Goal: Information Seeking & Learning: Learn about a topic

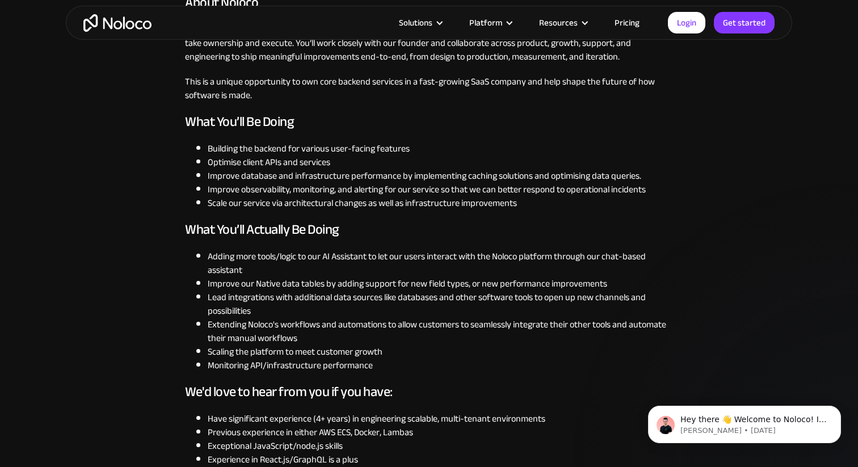
scroll to position [520, 0]
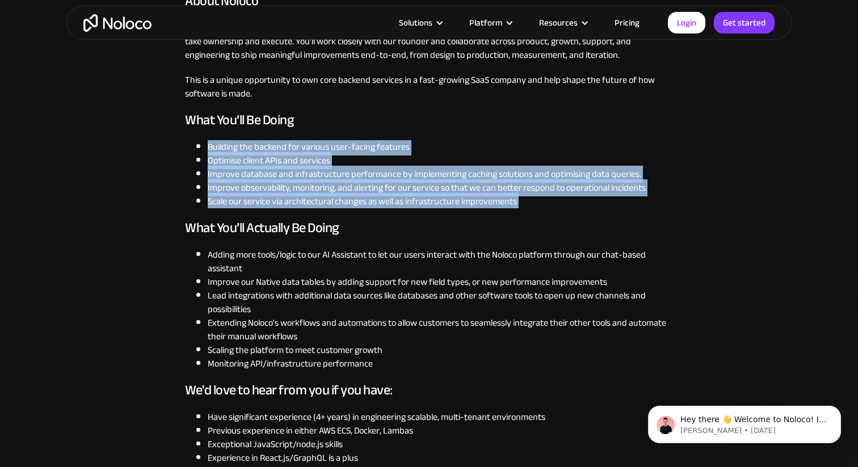
drag, startPoint x: 205, startPoint y: 136, endPoint x: 545, endPoint y: 208, distance: 347.3
click at [545, 208] on div "From internal tools to company-wide workflows, Noloco turns your data into a cu…" at bounding box center [429, 377] width 488 height 1139
drag, startPoint x: 545, startPoint y: 208, endPoint x: 155, endPoint y: 133, distance: 396.9
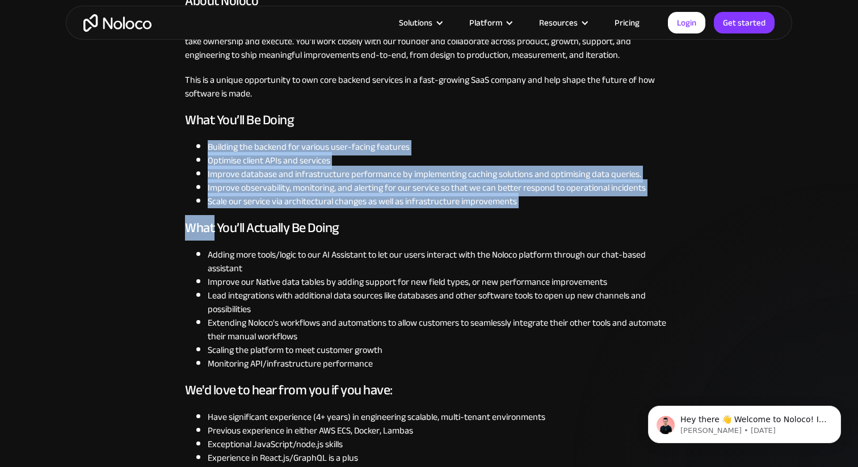
drag, startPoint x: 155, startPoint y: 133, endPoint x: 511, endPoint y: 193, distance: 361.4
click at [511, 195] on li "Scale our service via architectural changes as well as infrastructure improveme…" at bounding box center [440, 202] width 465 height 14
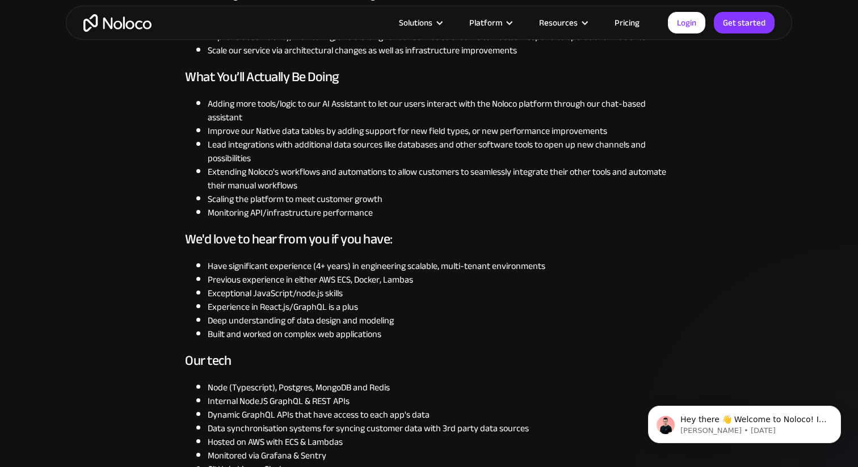
scroll to position [673, 0]
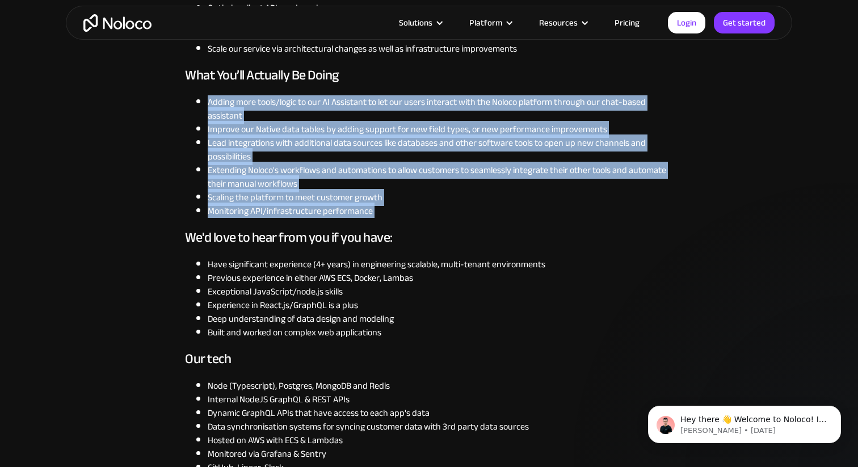
drag, startPoint x: 200, startPoint y: 99, endPoint x: 420, endPoint y: 220, distance: 250.3
click at [420, 220] on div "From internal tools to company-wide workflows, Noloco turns your data into a cu…" at bounding box center [429, 224] width 488 height 1139
drag, startPoint x: 420, startPoint y: 220, endPoint x: 213, endPoint y: 103, distance: 237.5
click at [213, 103] on div "From internal tools to company-wide workflows, Noloco turns your data into a cu…" at bounding box center [429, 224] width 488 height 1139
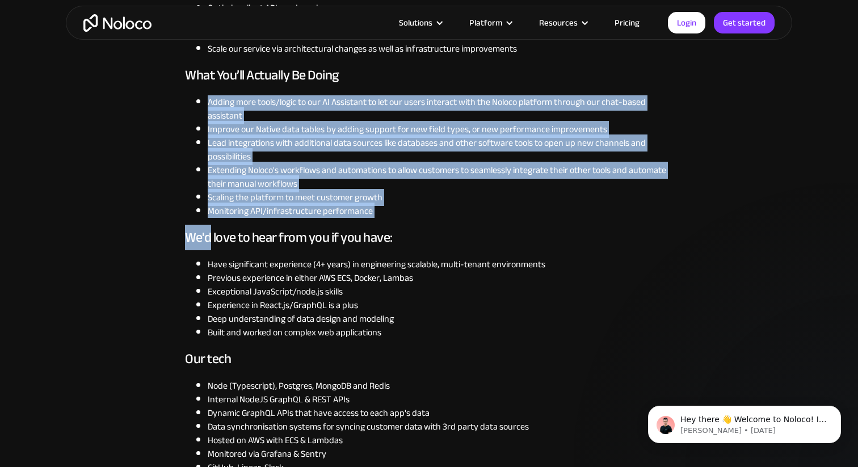
click at [213, 103] on li "Adding more tools/logic to our AI Assistant to let our users interact with the …" at bounding box center [440, 108] width 465 height 27
drag, startPoint x: 213, startPoint y: 103, endPoint x: 445, endPoint y: 207, distance: 254.2
click at [445, 207] on ul "Adding more tools/logic to our AI Assistant to let our users interact with the …" at bounding box center [429, 156] width 488 height 123
click at [445, 207] on li "Monitoring API/infrastructure performance" at bounding box center [440, 211] width 465 height 14
drag, startPoint x: 445, startPoint y: 207, endPoint x: 205, endPoint y: 102, distance: 261.6
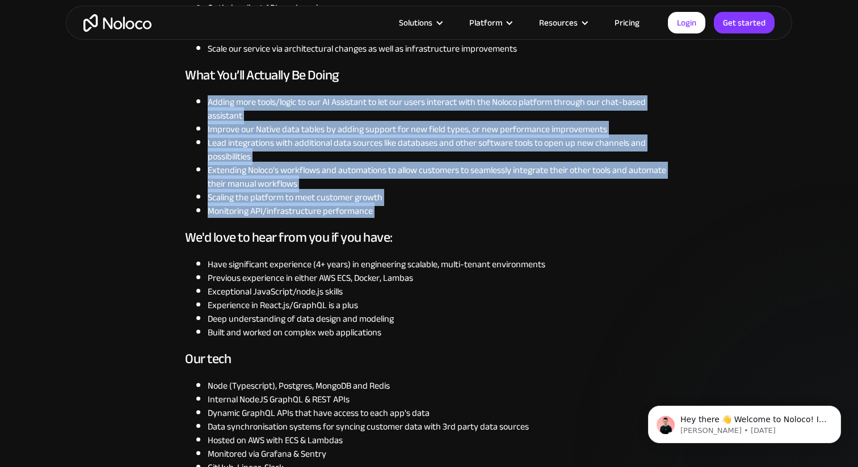
click at [205, 102] on ul "Adding more tools/logic to our AI Assistant to let our users interact with the …" at bounding box center [429, 156] width 488 height 123
drag, startPoint x: 205, startPoint y: 102, endPoint x: 424, endPoint y: 208, distance: 243.3
click at [424, 208] on ul "Adding more tools/logic to our AI Assistant to let our users interact with the …" at bounding box center [429, 156] width 488 height 123
click at [424, 208] on li "Monitoring API/infrastructure performance" at bounding box center [440, 211] width 465 height 14
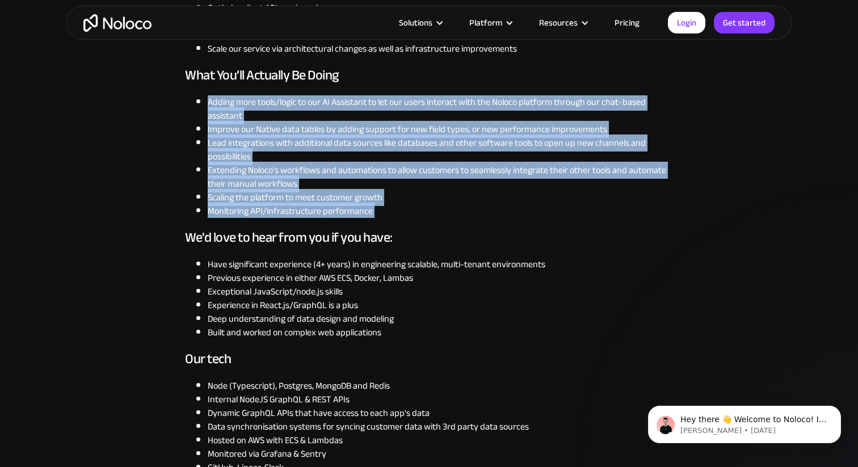
drag, startPoint x: 424, startPoint y: 208, endPoint x: 200, endPoint y: 98, distance: 250.1
click at [200, 98] on ul "Adding more tools/logic to our AI Assistant to let our users interact with the …" at bounding box center [429, 156] width 488 height 123
click at [208, 98] on li "Adding more tools/logic to our AI Assistant to let our users interact with the …" at bounding box center [440, 108] width 465 height 27
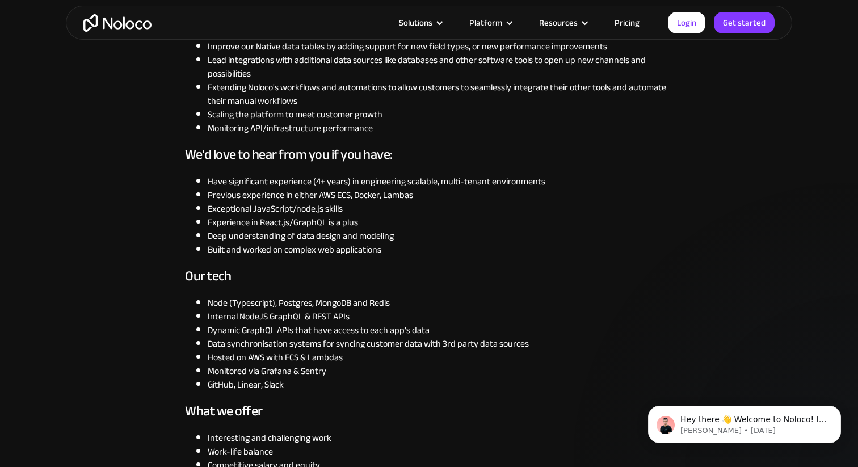
scroll to position [819, 0]
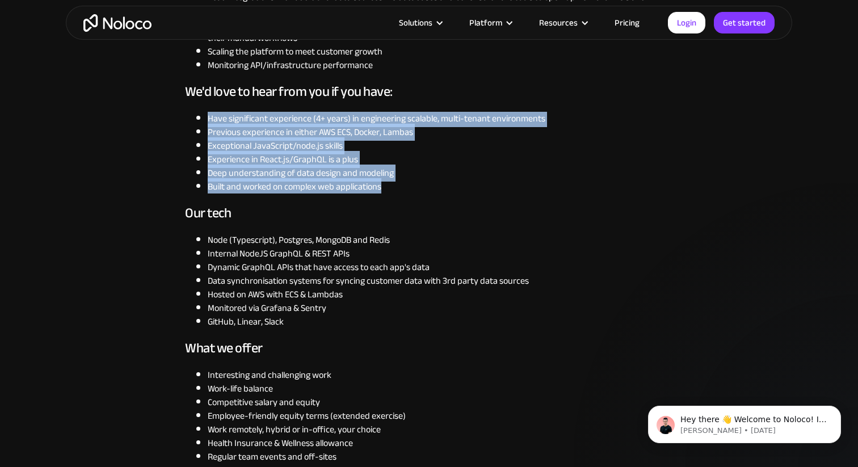
drag, startPoint x: 203, startPoint y: 117, endPoint x: 398, endPoint y: 185, distance: 206.1
click at [398, 185] on ul "Have significant experience (4+ years) in engineering scalable, multi-tenant en…" at bounding box center [429, 153] width 488 height 82
click at [398, 185] on li "Built and worked on complex web applications" at bounding box center [440, 187] width 465 height 14
drag, startPoint x: 398, startPoint y: 185, endPoint x: 200, endPoint y: 122, distance: 207.2
click at [200, 122] on ul "Have significant experience (4+ years) in engineering scalable, multi-tenant en…" at bounding box center [429, 153] width 488 height 82
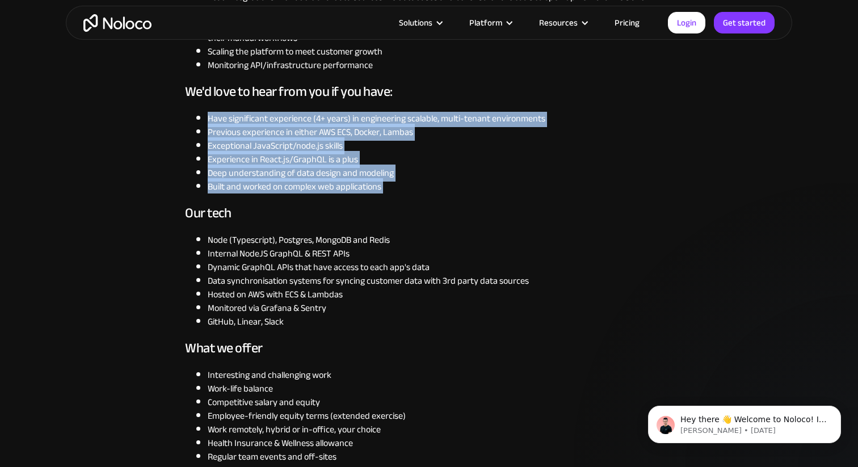
click at [208, 122] on li "Have significant experience (4+ years) in engineering scalable, multi-tenant en…" at bounding box center [440, 119] width 465 height 14
drag, startPoint x: 200, startPoint y: 122, endPoint x: 428, endPoint y: 181, distance: 235.0
click at [428, 181] on ul "Have significant experience (4+ years) in engineering scalable, multi-tenant en…" at bounding box center [429, 153] width 488 height 82
click at [428, 181] on li "Built and worked on complex web applications" at bounding box center [440, 187] width 465 height 14
drag, startPoint x: 428, startPoint y: 181, endPoint x: 209, endPoint y: 123, distance: 225.9
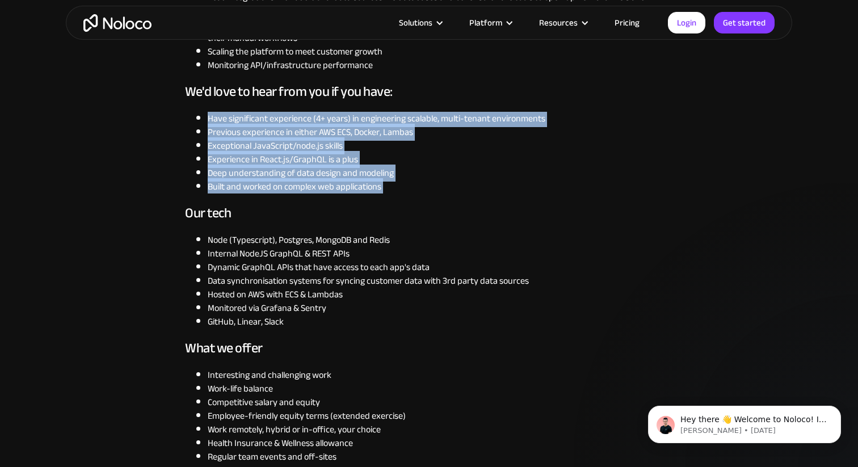
click at [209, 123] on ul "Have significant experience (4+ years) in engineering scalable, multi-tenant en…" at bounding box center [429, 153] width 488 height 82
click at [209, 123] on li "Have significant experience (4+ years) in engineering scalable, multi-tenant en…" at bounding box center [440, 119] width 465 height 14
drag, startPoint x: 209, startPoint y: 123, endPoint x: 390, endPoint y: 187, distance: 191.3
click at [390, 187] on ul "Have significant experience (4+ years) in engineering scalable, multi-tenant en…" at bounding box center [429, 153] width 488 height 82
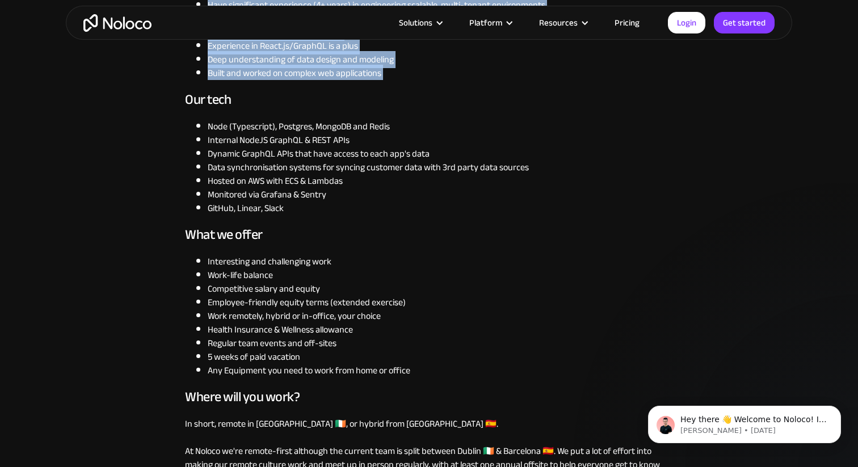
scroll to position [946, 0]
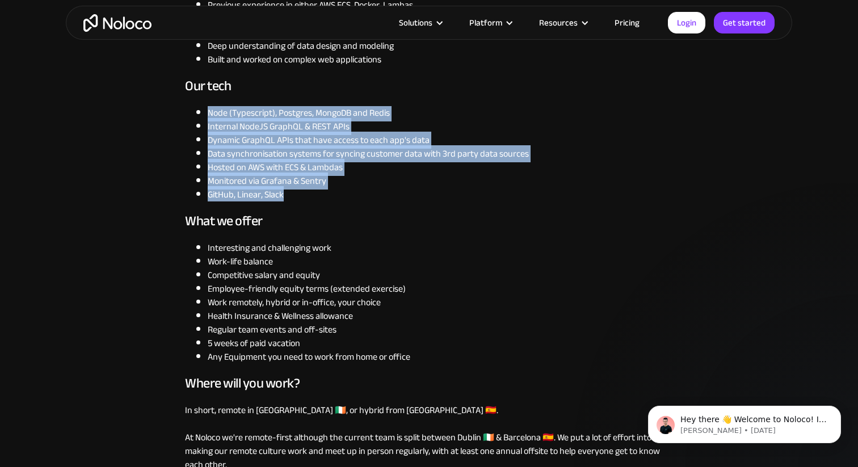
drag, startPoint x: 203, startPoint y: 108, endPoint x: 303, endPoint y: 190, distance: 129.8
click at [303, 190] on ul "Node (Typescript), Postgres, MongoDB and Redis Internal NodeJS GraphQL & REST A…" at bounding box center [429, 153] width 488 height 95
click at [303, 190] on li "GitHub, Linear, Slack" at bounding box center [440, 195] width 465 height 14
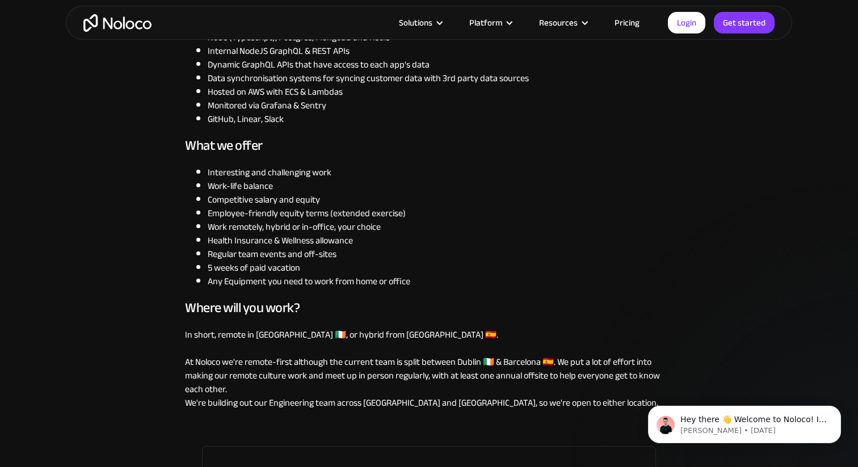
scroll to position [1039, 0]
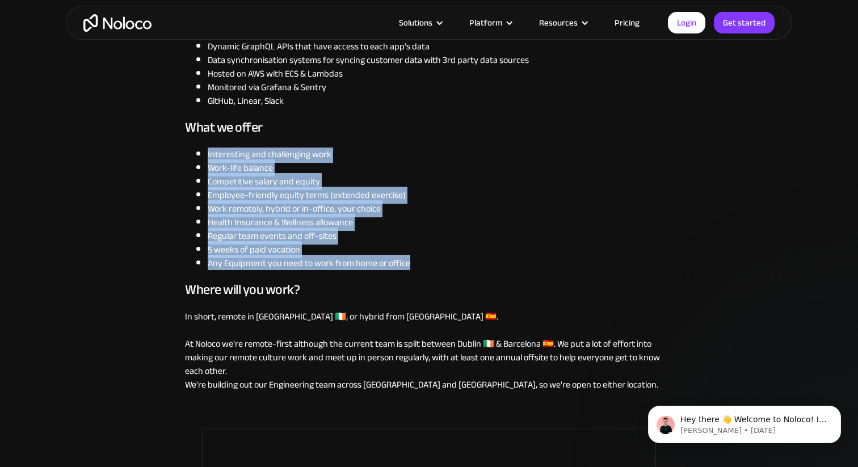
drag, startPoint x: 207, startPoint y: 155, endPoint x: 428, endPoint y: 259, distance: 244.1
click at [428, 259] on ul "Interesting and challenging work Work-life balance Competitive salary and equit…" at bounding box center [429, 208] width 488 height 123
click at [428, 259] on li "Any Equipment you need to work from home or office" at bounding box center [440, 263] width 465 height 14
drag, startPoint x: 428, startPoint y: 259, endPoint x: 203, endPoint y: 157, distance: 247.0
click at [203, 157] on ul "Interesting and challenging work Work-life balance Competitive salary and equit…" at bounding box center [429, 208] width 488 height 123
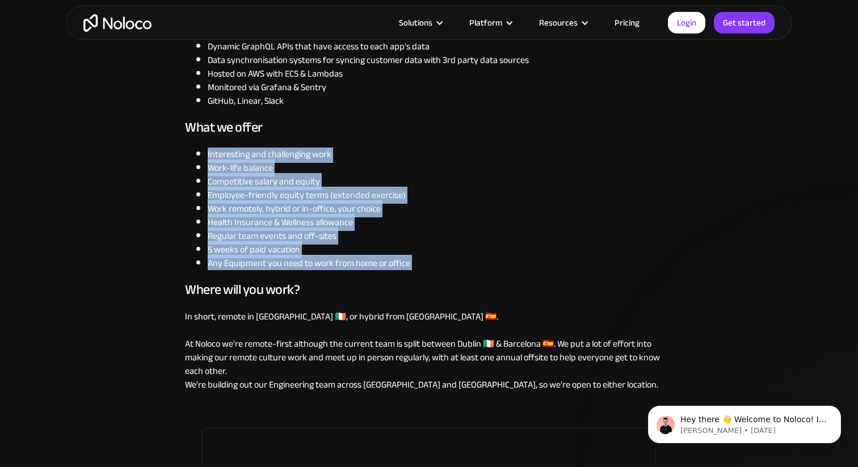
click at [203, 157] on ul "Interesting and challenging work Work-life balance Competitive salary and equit…" at bounding box center [429, 208] width 488 height 123
drag, startPoint x: 203, startPoint y: 157, endPoint x: 428, endPoint y: 260, distance: 248.0
click at [428, 260] on ul "Interesting and challenging work Work-life balance Competitive salary and equit…" at bounding box center [429, 208] width 488 height 123
click at [428, 260] on li "Any Equipment you need to work from home or office" at bounding box center [440, 263] width 465 height 14
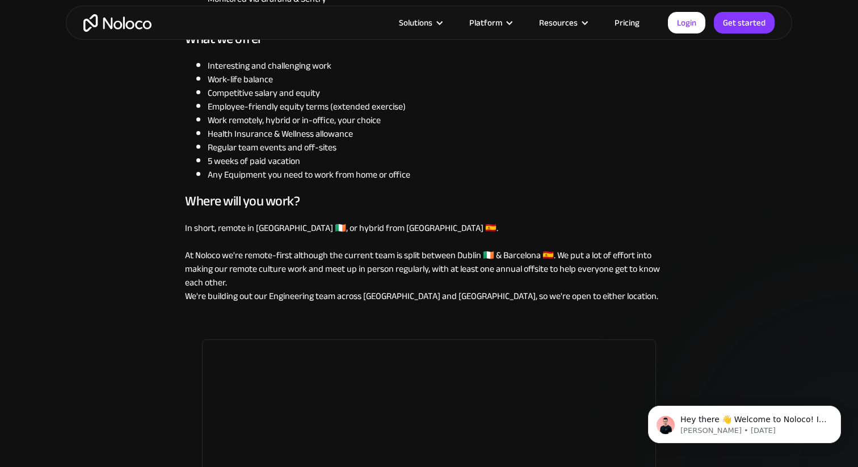
scroll to position [1129, 0]
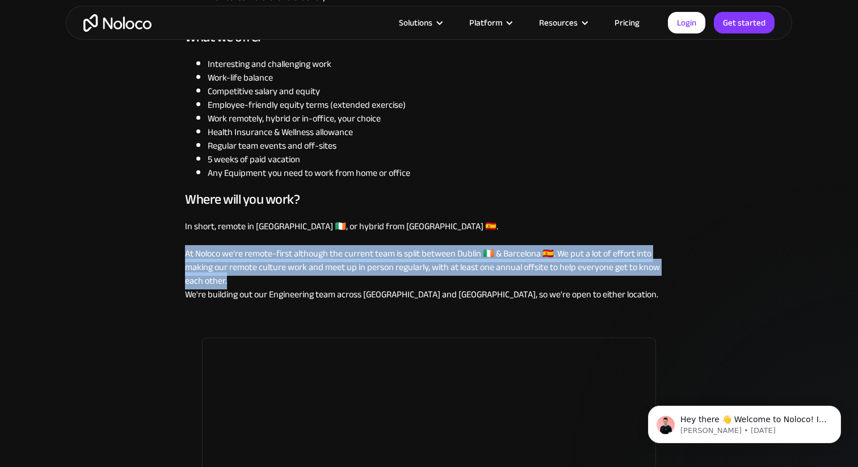
drag, startPoint x: 185, startPoint y: 253, endPoint x: 265, endPoint y: 279, distance: 84.1
click at [265, 279] on p "In short, remote in [GEOGRAPHIC_DATA] 🇮🇪, or hybrid from [GEOGRAPHIC_DATA] 🇪🇸. …" at bounding box center [429, 261] width 488 height 82
drag, startPoint x: 265, startPoint y: 279, endPoint x: 183, endPoint y: 258, distance: 84.9
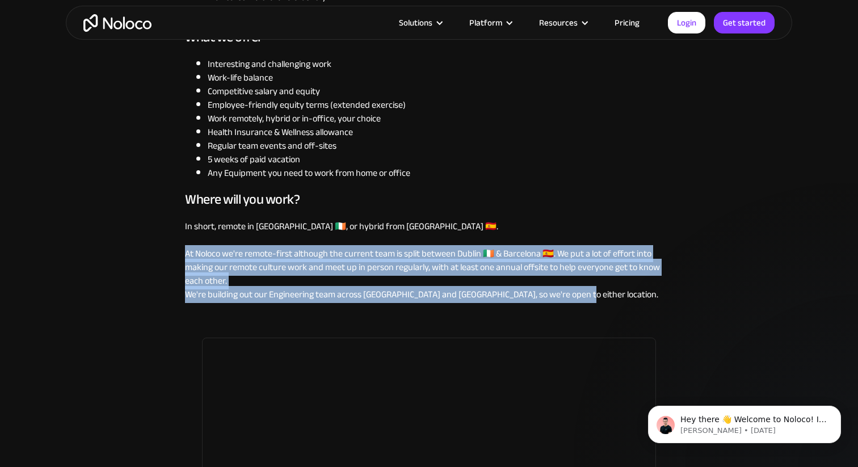
drag, startPoint x: 183, startPoint y: 258, endPoint x: 564, endPoint y: 298, distance: 382.7
click at [564, 298] on p "In short, remote in [GEOGRAPHIC_DATA] 🇮🇪, or hybrid from [GEOGRAPHIC_DATA] 🇪🇸. …" at bounding box center [429, 261] width 488 height 82
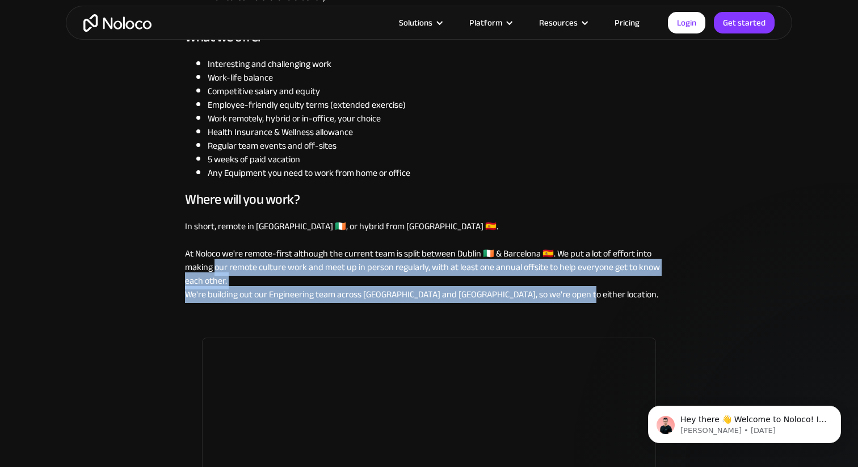
drag, startPoint x: 564, startPoint y: 298, endPoint x: 214, endPoint y: 262, distance: 351.9
click at [214, 262] on p "In short, remote in [GEOGRAPHIC_DATA] 🇮🇪, or hybrid from [GEOGRAPHIC_DATA] 🇪🇸. …" at bounding box center [429, 261] width 488 height 82
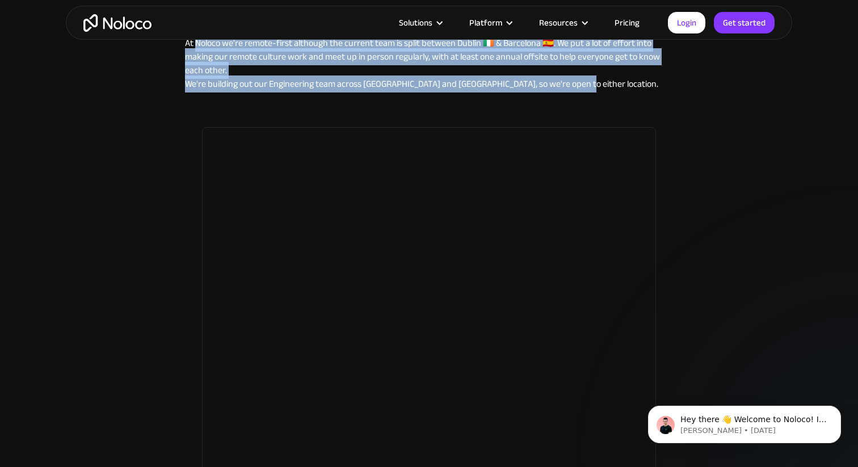
scroll to position [1346, 0]
